Goal: Navigation & Orientation: Find specific page/section

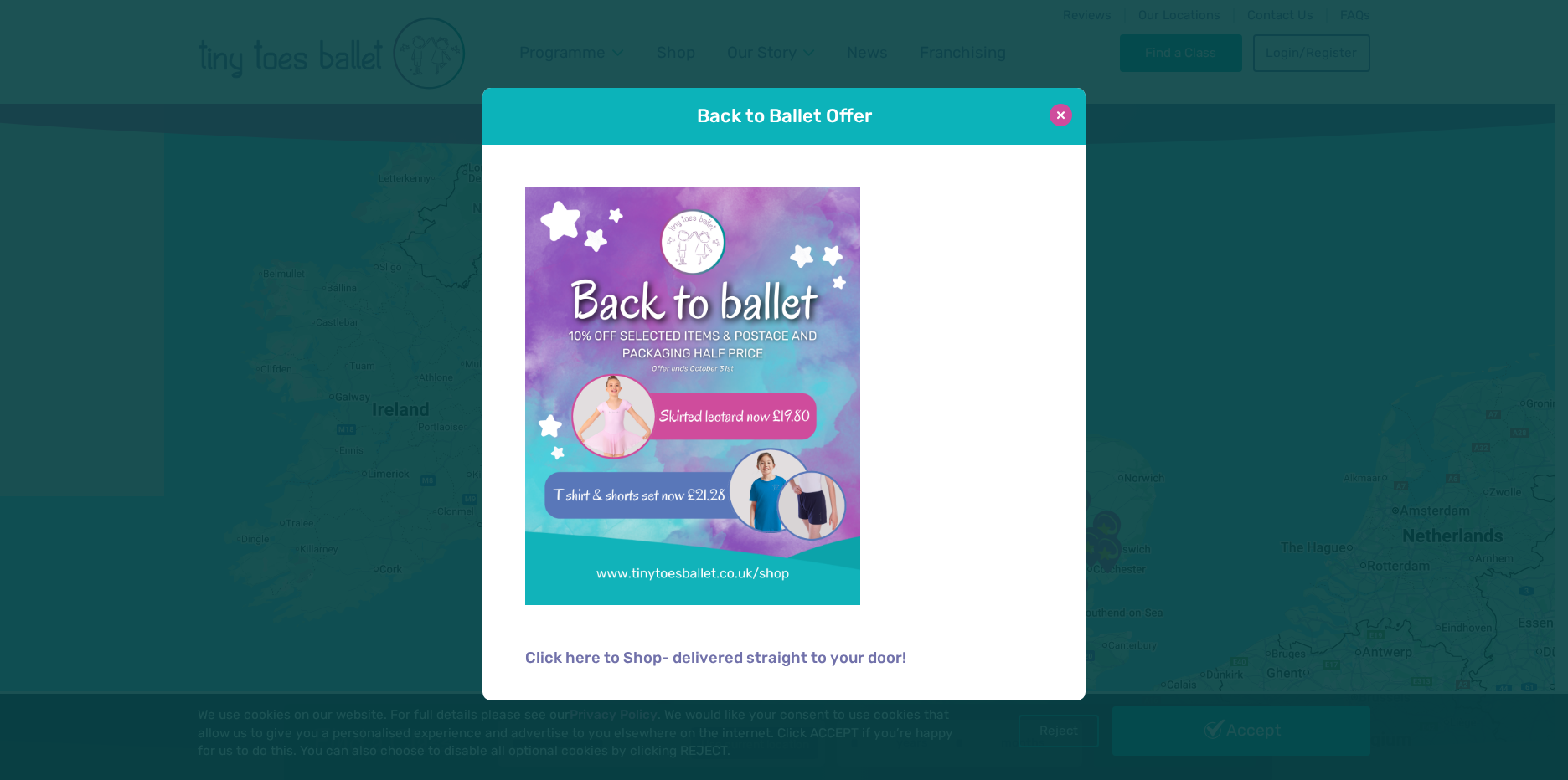
click at [1051, 114] on button at bounding box center [1061, 115] width 23 height 23
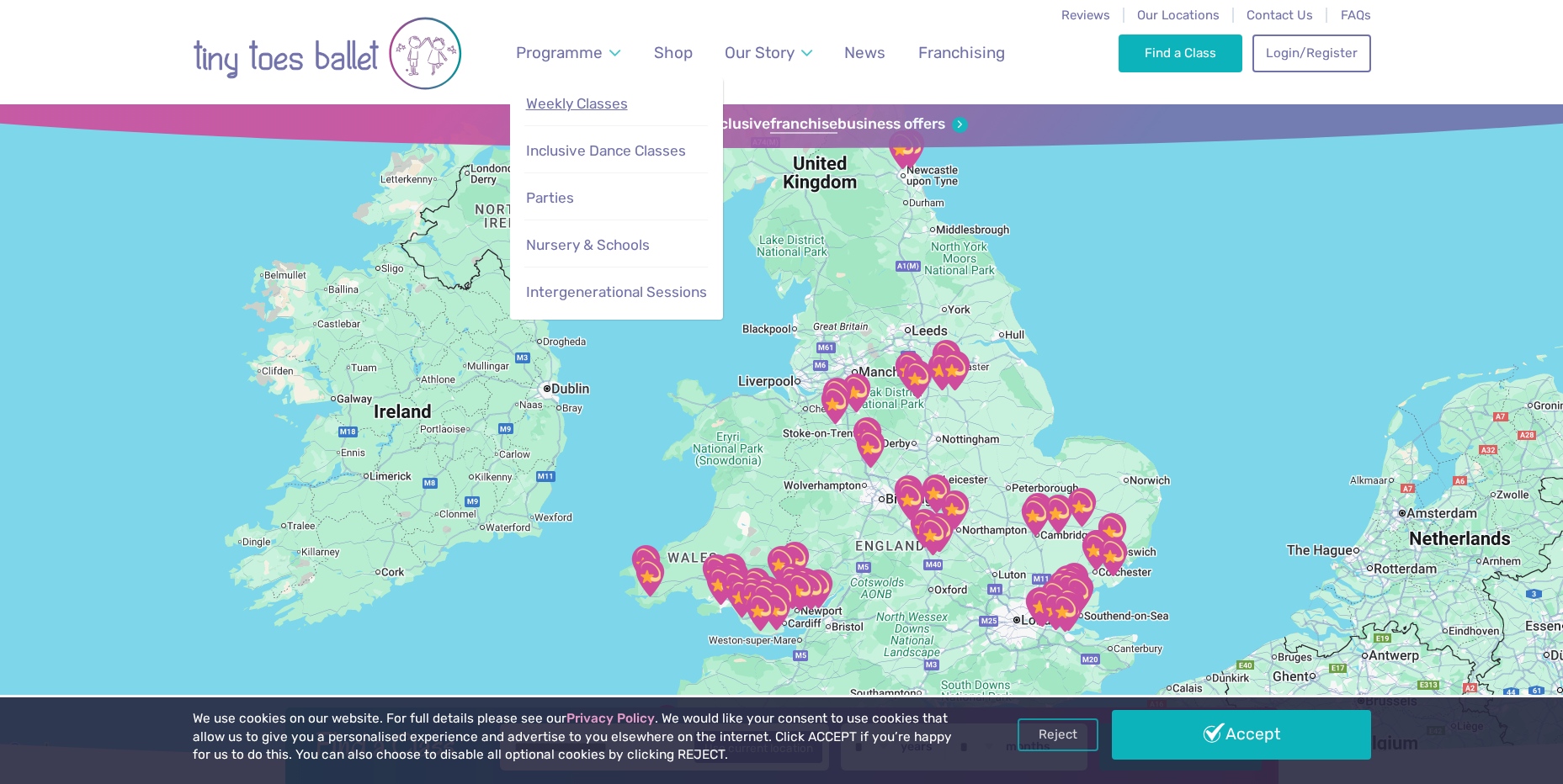
click at [610, 107] on span "Weekly Classes" at bounding box center [577, 104] width 102 height 17
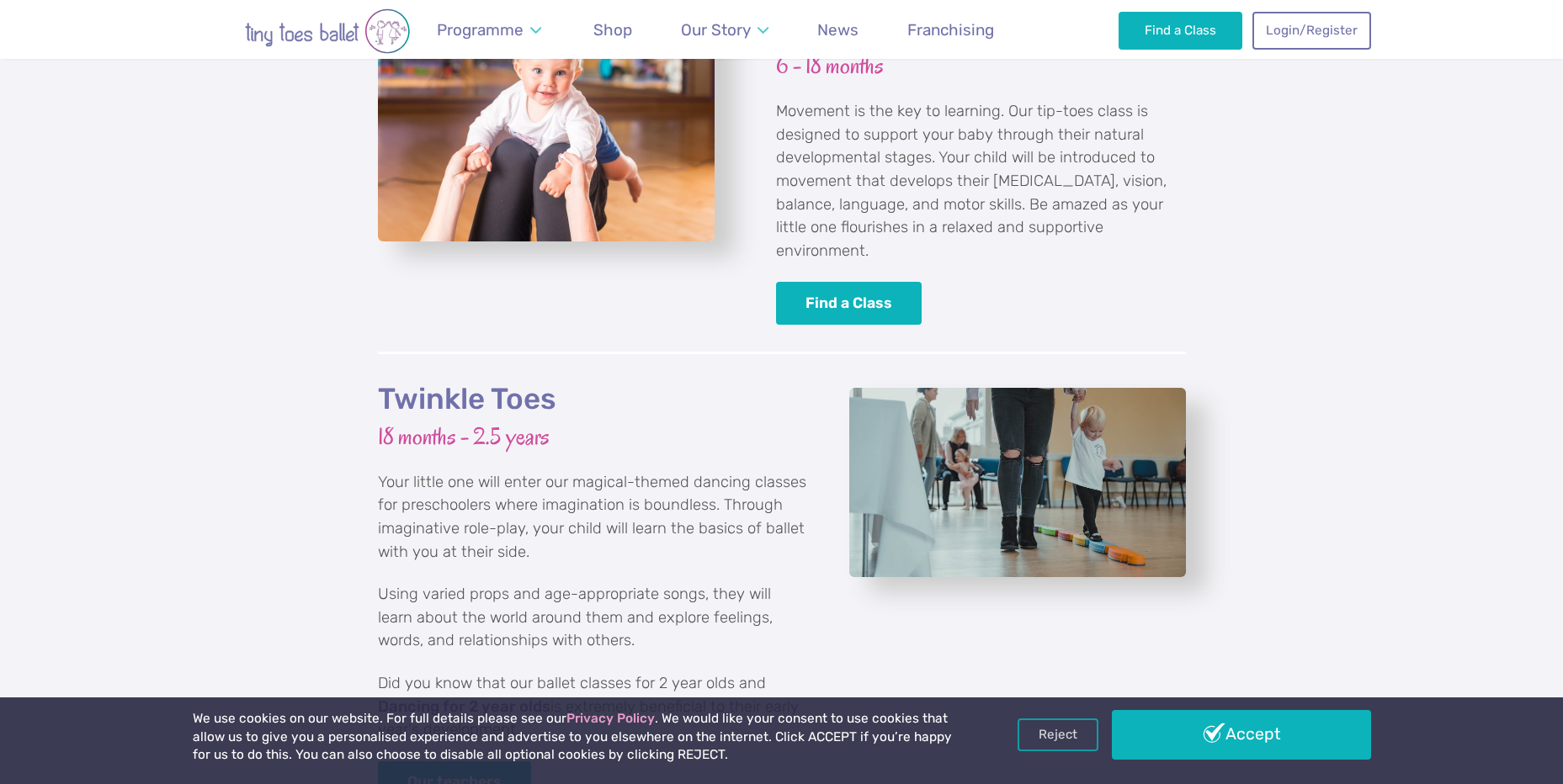
scroll to position [2015, 0]
